Goal: Navigation & Orientation: Find specific page/section

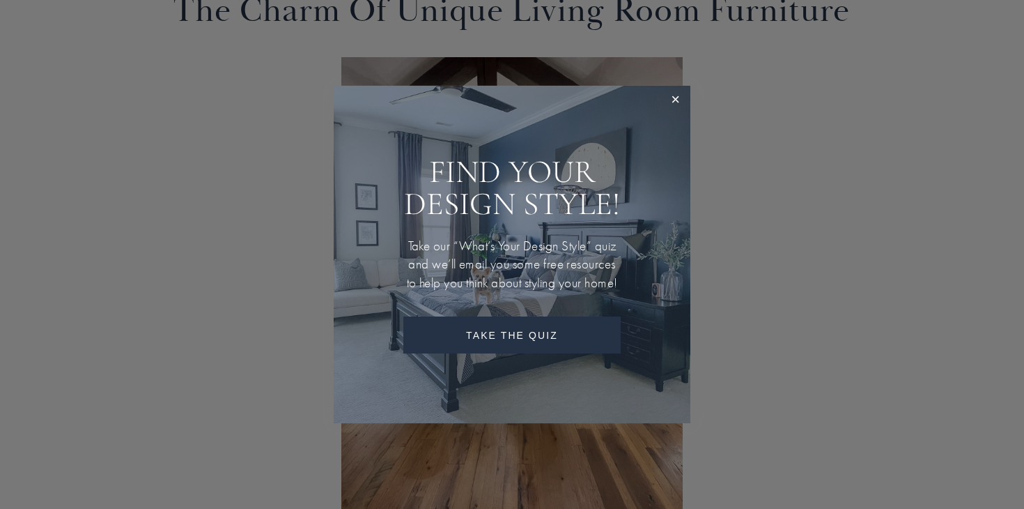
scroll to position [1108, 0]
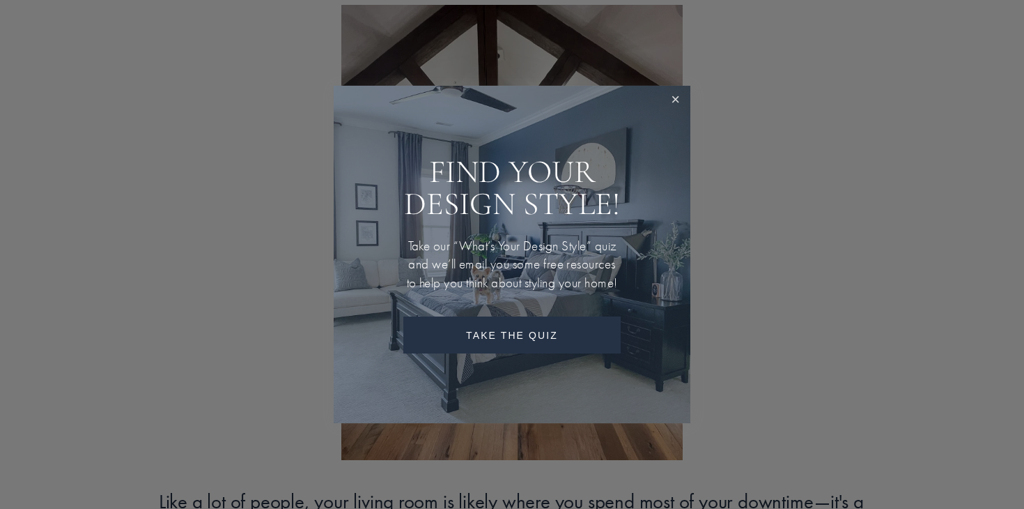
click at [679, 93] on link "Close" at bounding box center [676, 101] width 26 height 26
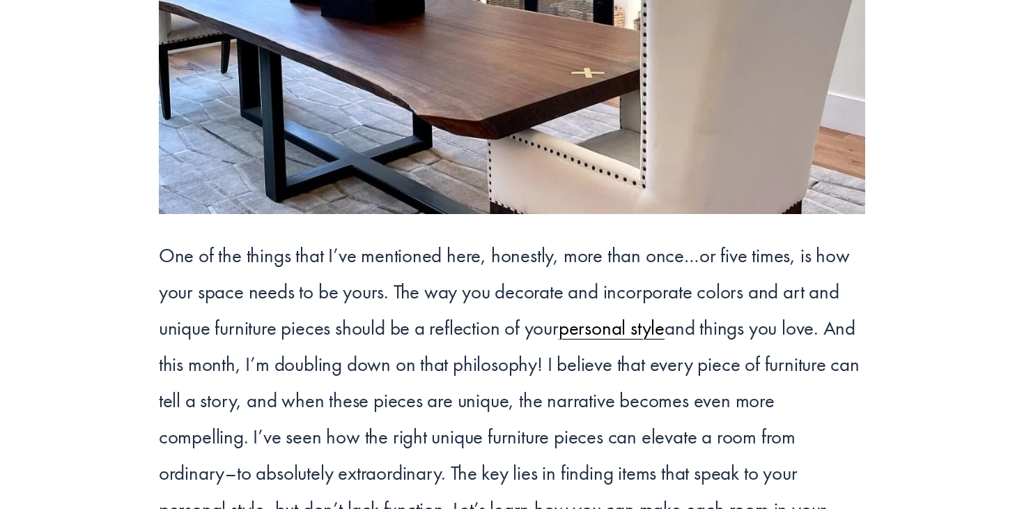
scroll to position [0, 0]
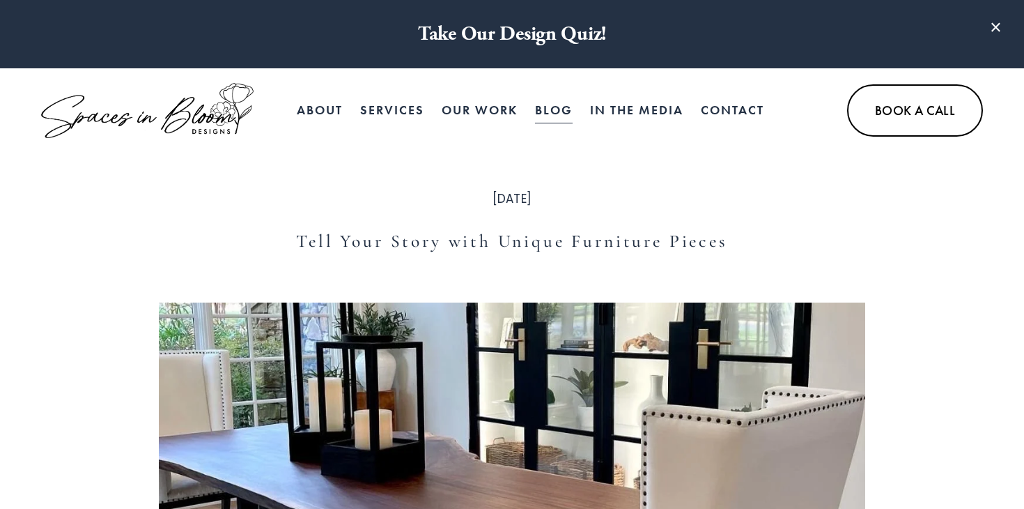
click at [489, 109] on link "Our Work" at bounding box center [480, 110] width 76 height 28
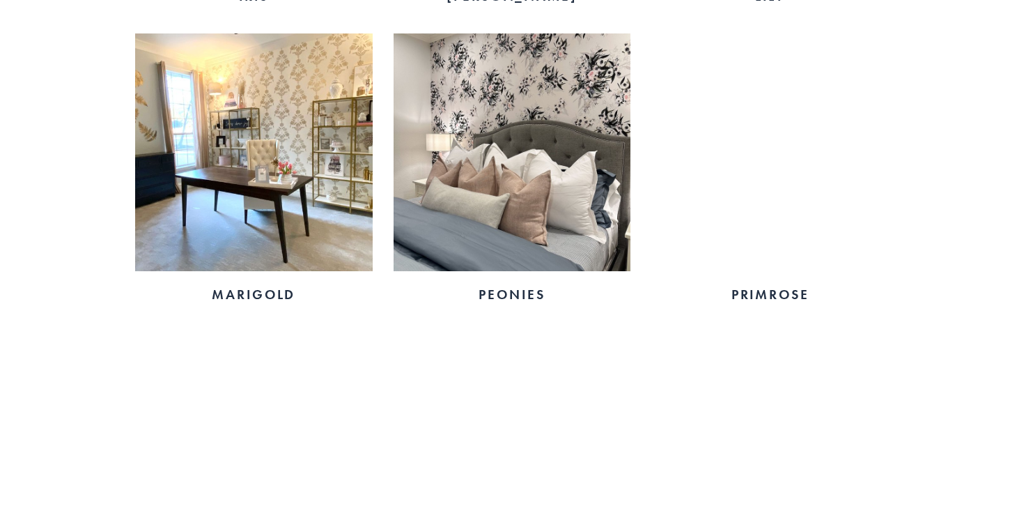
scroll to position [2147, 0]
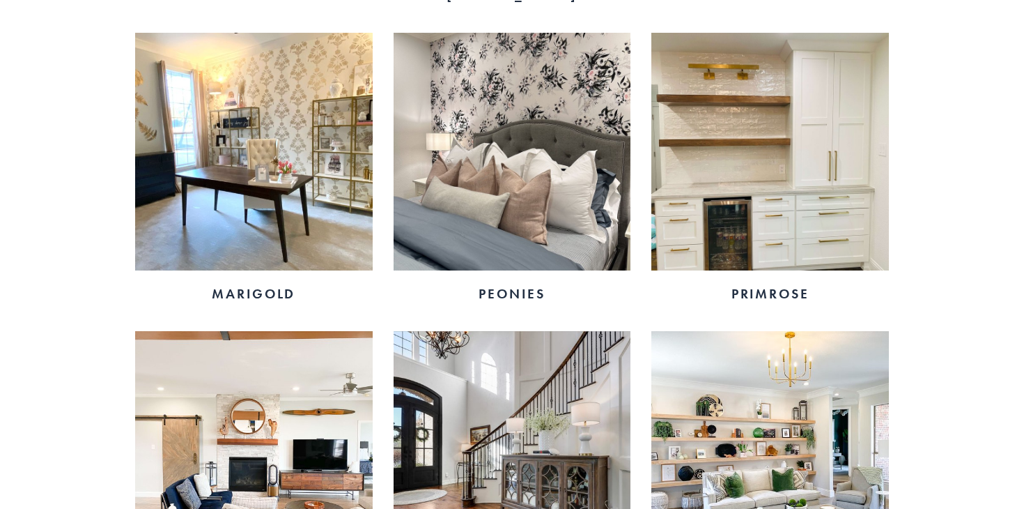
click at [284, 177] on img at bounding box center [254, 152] width 238 height 238
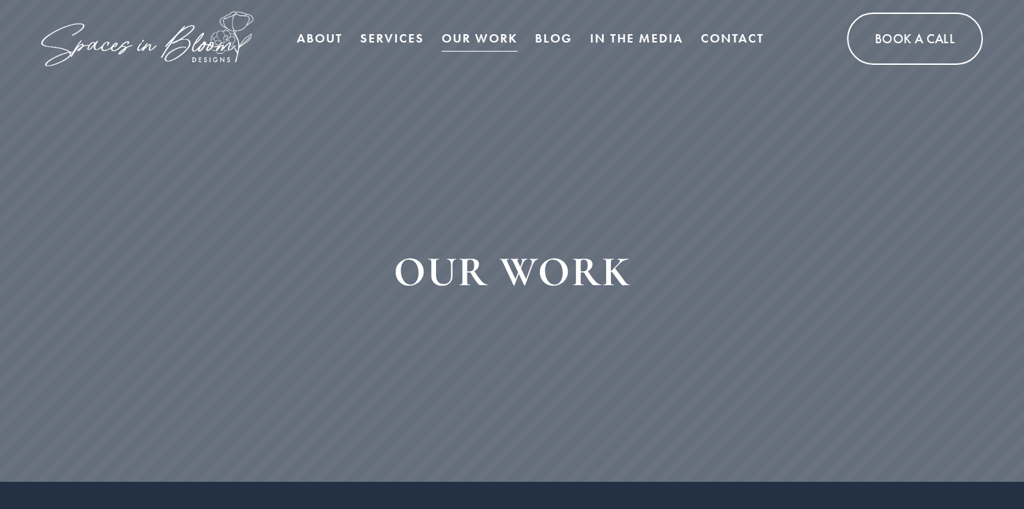
scroll to position [68, 0]
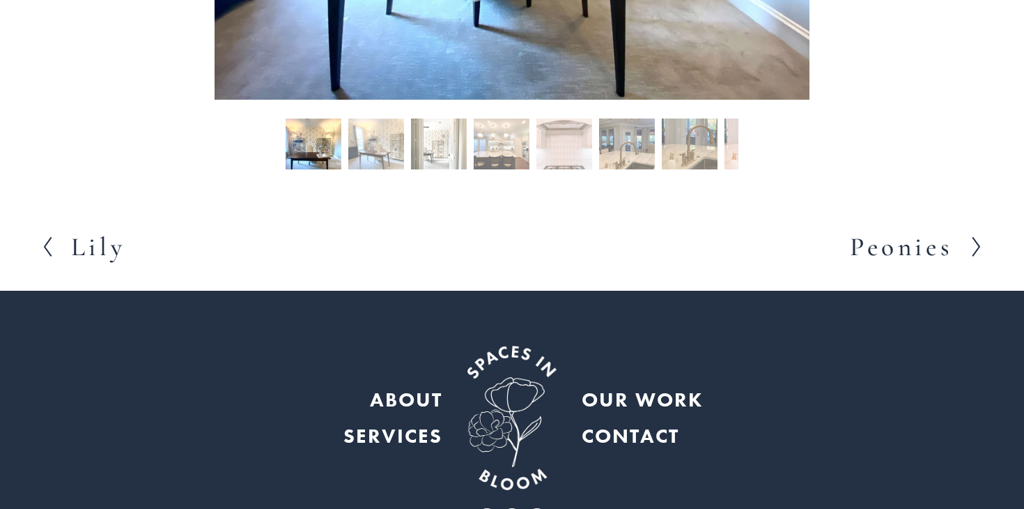
scroll to position [663, 0]
